Goal: Task Accomplishment & Management: Use online tool/utility

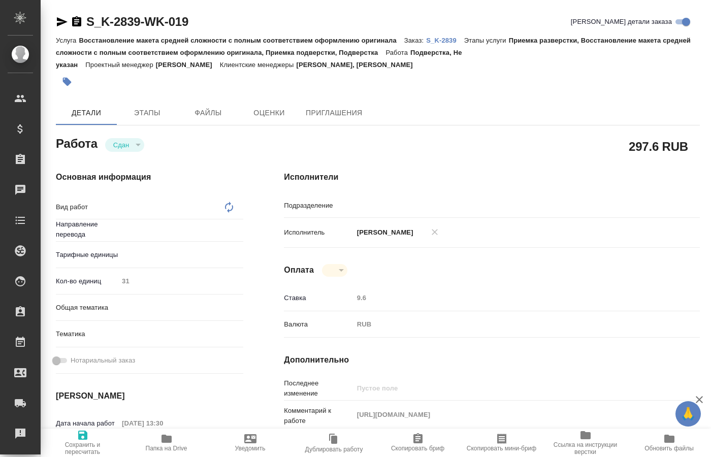
type textarea "Подверстка"
type textarea "x"
type input "Не указан"
type textarea "x"
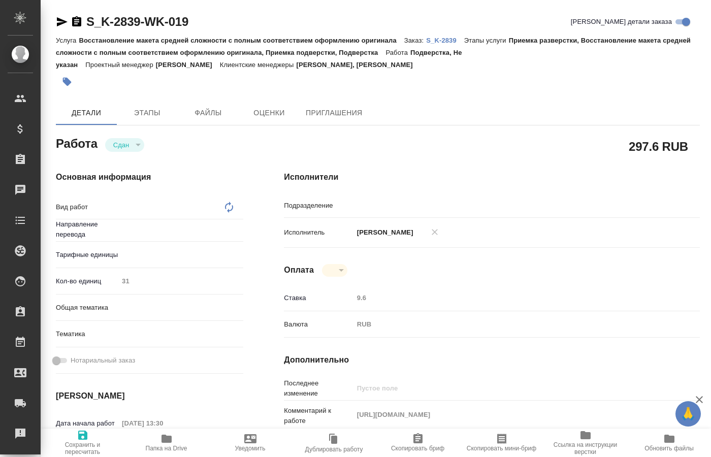
type textarea "x"
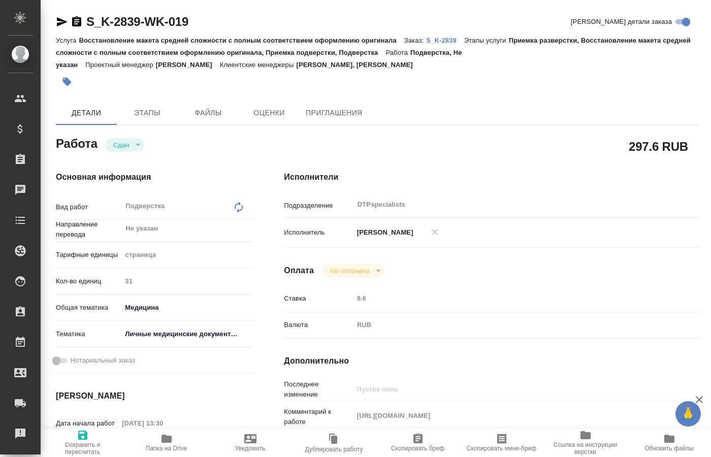
type input "DTPspecialists"
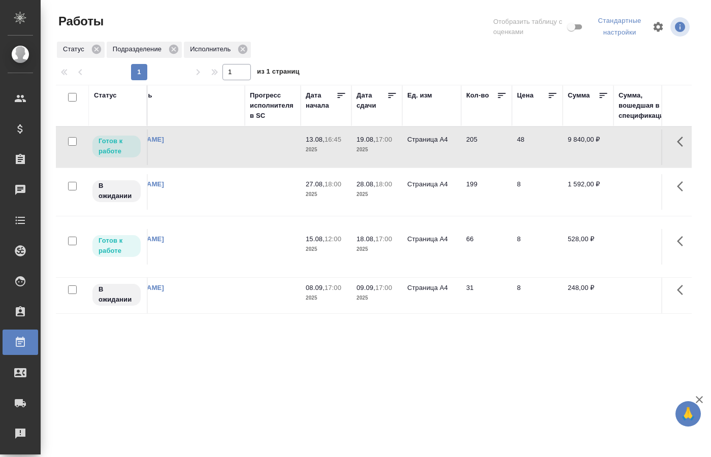
scroll to position [0, 219]
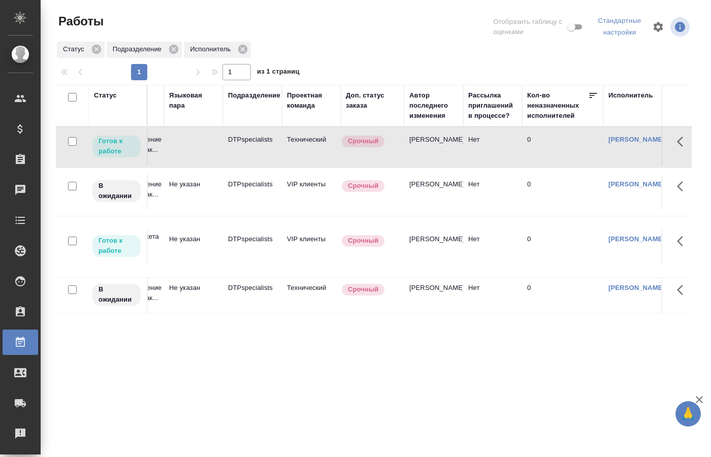
click at [261, 165] on td "DTPspecialists" at bounding box center [252, 147] width 59 height 36
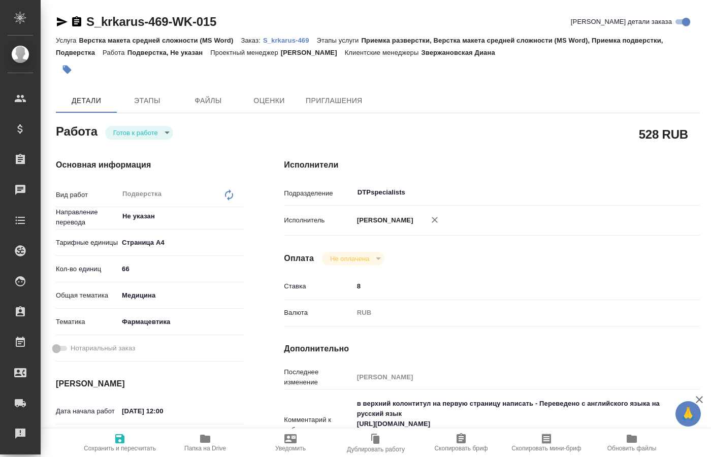
type textarea "x"
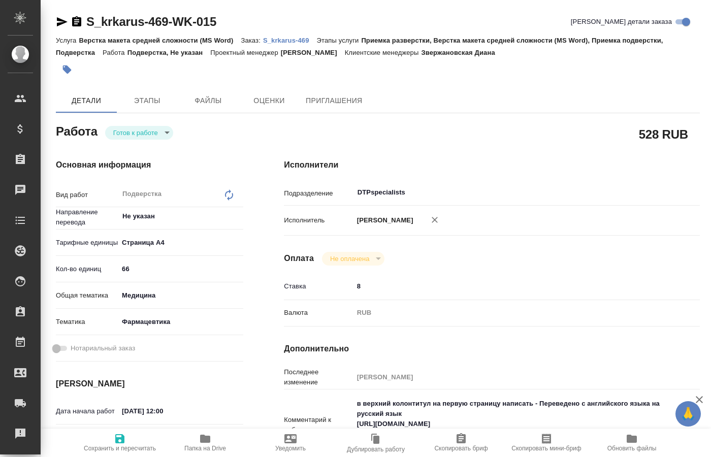
type textarea "x"
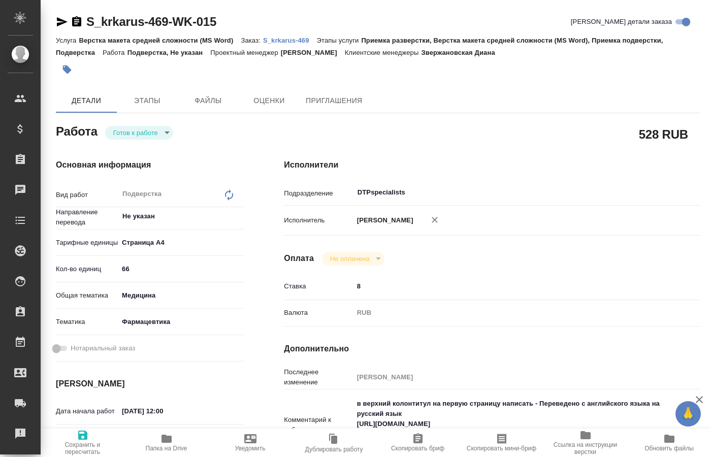
type textarea "x"
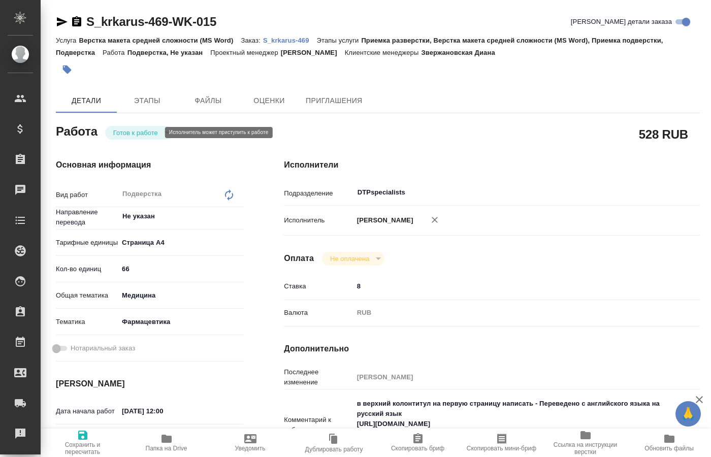
type textarea "x"
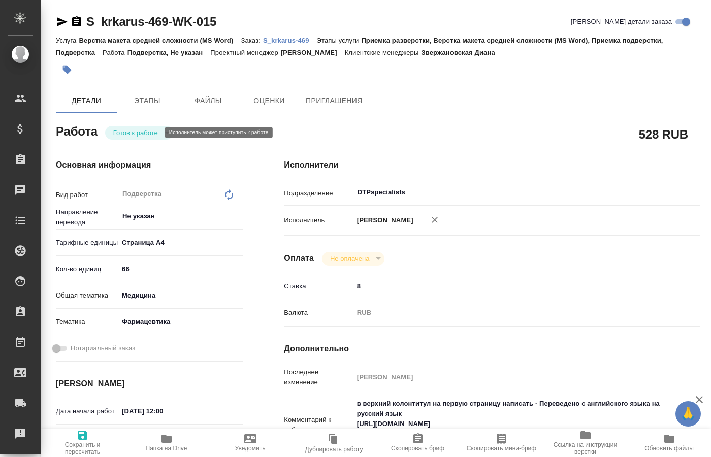
type textarea "x"
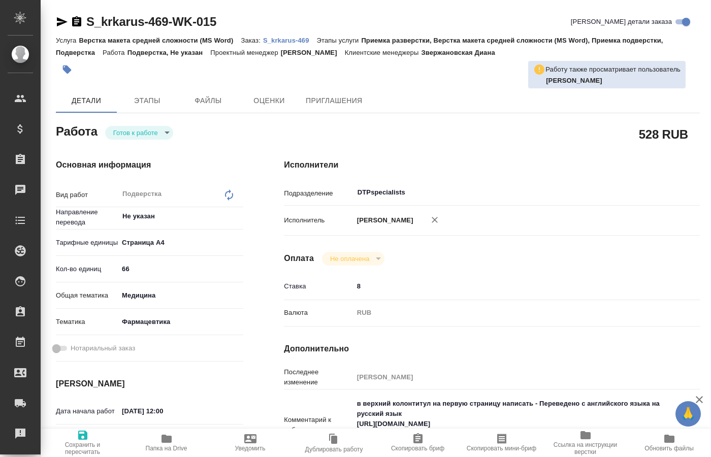
type textarea "x"
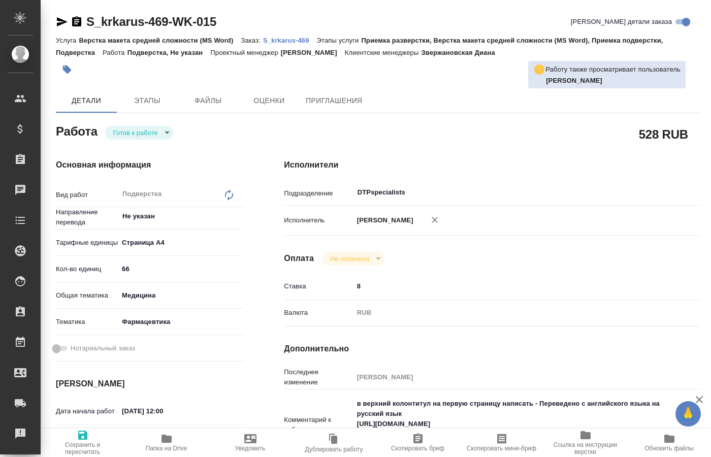
type textarea "x"
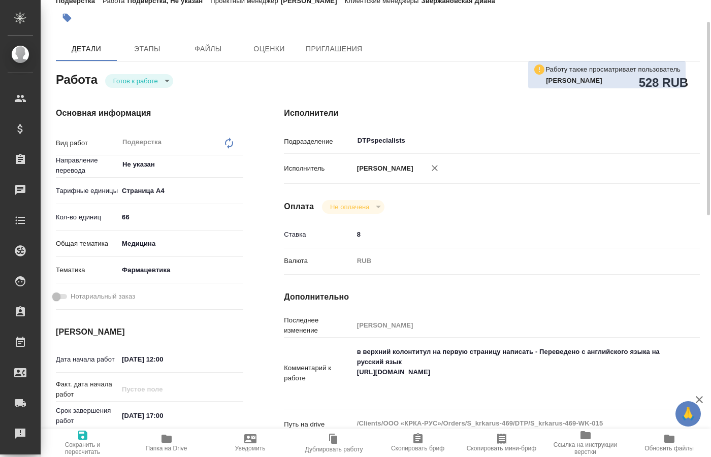
scroll to position [104, 0]
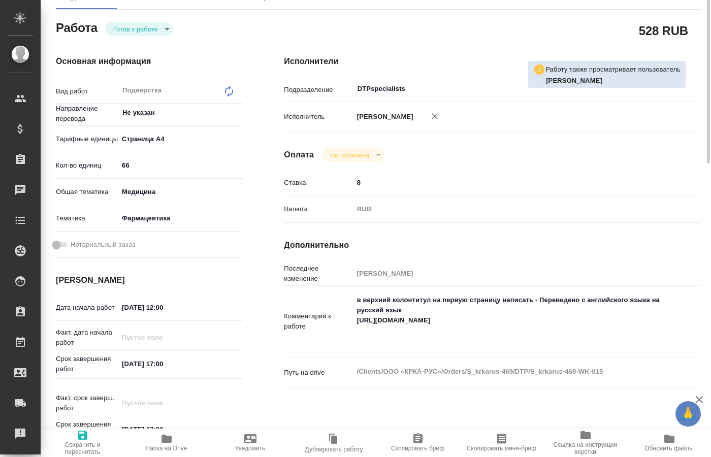
type textarea "x"
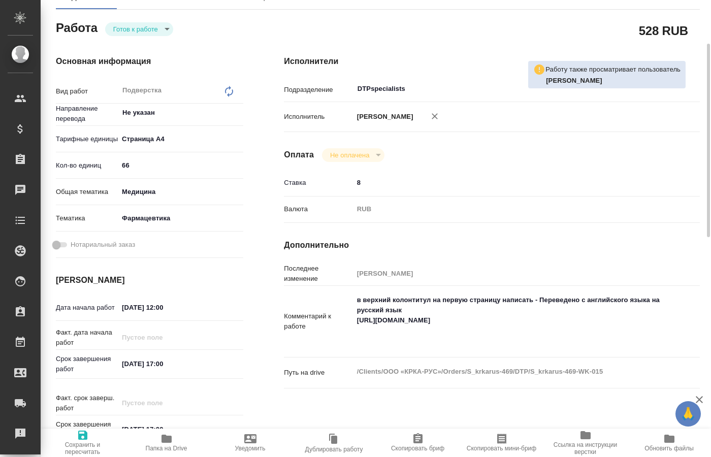
type textarea "x"
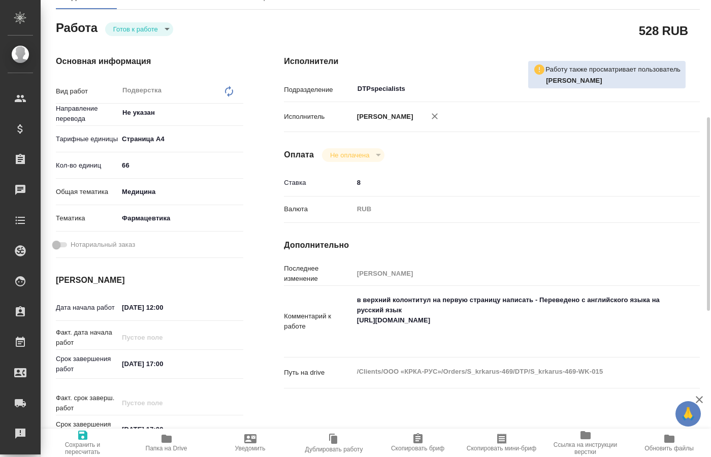
scroll to position [155, 0]
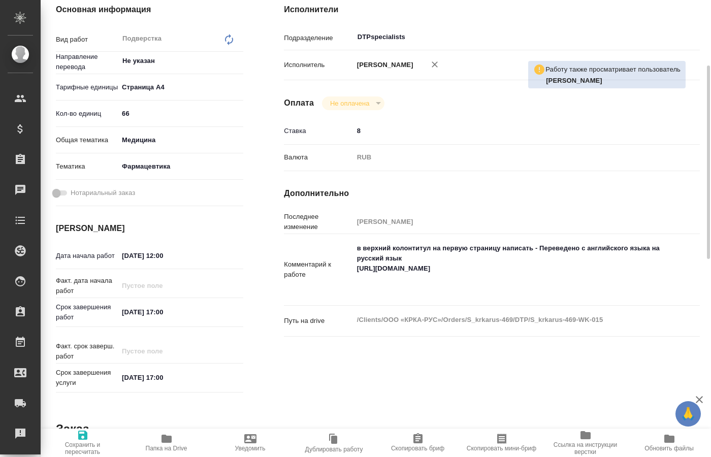
click at [179, 445] on span "Папка на Drive" at bounding box center [167, 448] width 42 height 7
